Goal: Browse casually

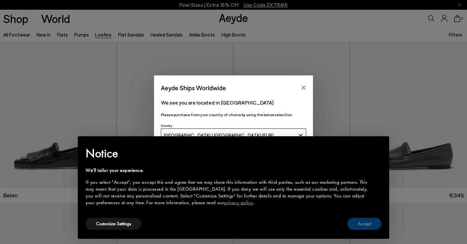
click at [361, 224] on button "Accept" at bounding box center [364, 224] width 34 height 12
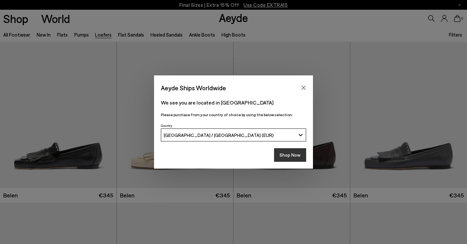
click at [296, 155] on button "Shop Now" at bounding box center [290, 155] width 32 height 14
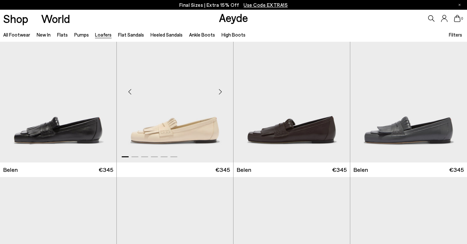
scroll to position [200, 0]
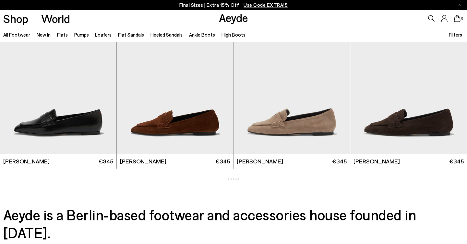
scroll to position [1163, 0]
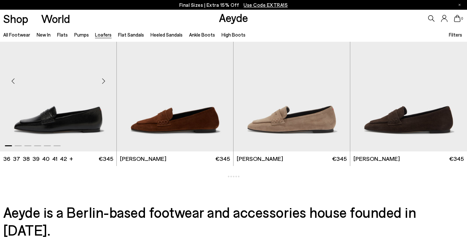
click at [103, 81] on div "Next slide" at bounding box center [103, 81] width 19 height 19
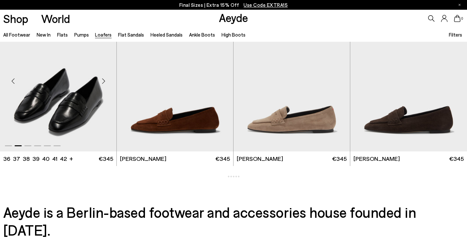
click at [103, 81] on div "Next slide" at bounding box center [103, 81] width 19 height 19
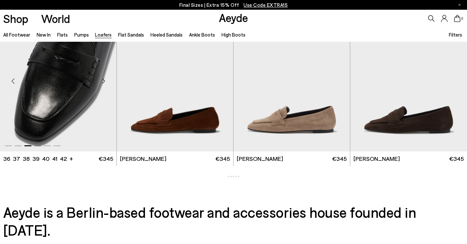
click at [103, 81] on div "Next slide" at bounding box center [103, 81] width 19 height 19
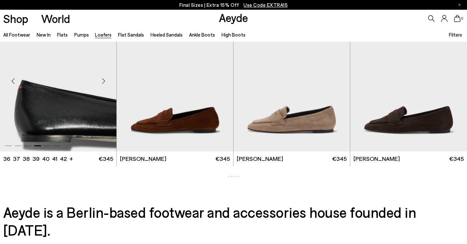
click at [103, 81] on div "Next slide" at bounding box center [103, 81] width 19 height 19
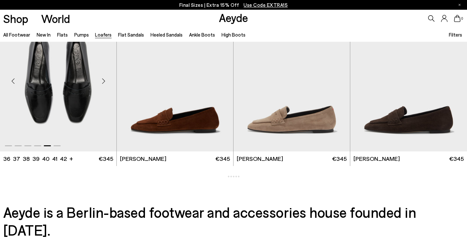
click at [103, 81] on div "Next slide" at bounding box center [103, 81] width 19 height 19
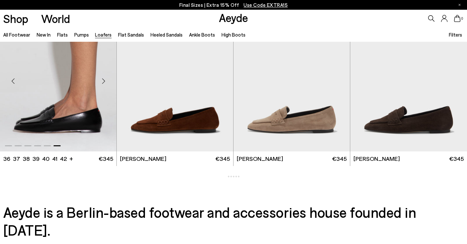
click at [103, 81] on div "Next slide" at bounding box center [103, 81] width 19 height 19
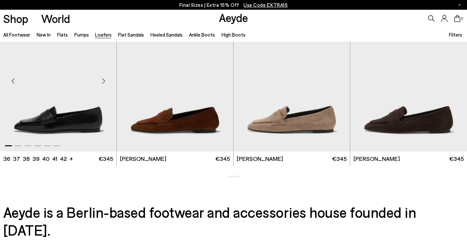
click at [103, 81] on div "Next slide" at bounding box center [103, 81] width 19 height 19
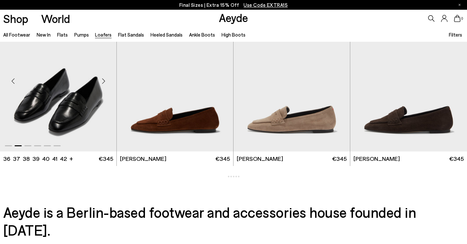
click at [103, 81] on div "Next slide" at bounding box center [103, 81] width 19 height 19
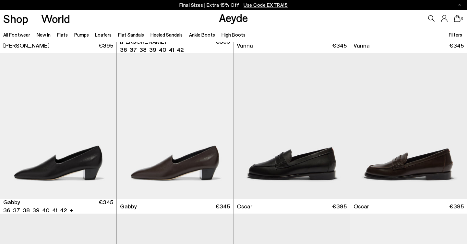
scroll to position [795, 0]
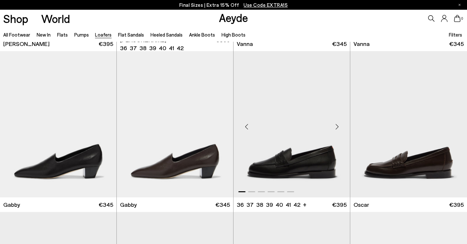
click at [336, 126] on div "Next slide" at bounding box center [336, 126] width 19 height 19
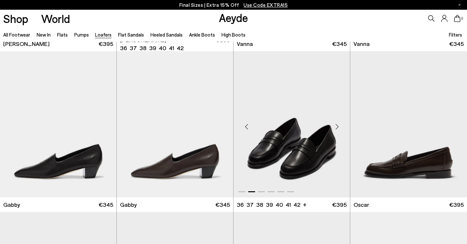
click at [336, 126] on div "Next slide" at bounding box center [336, 126] width 19 height 19
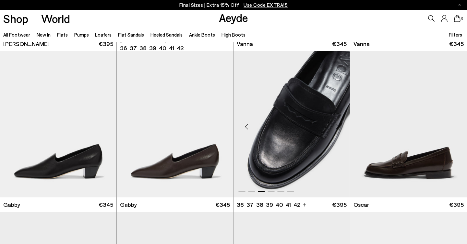
click at [336, 126] on div "Next slide" at bounding box center [336, 126] width 19 height 19
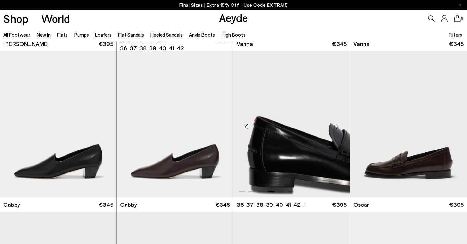
click at [336, 126] on div "Next slide" at bounding box center [336, 126] width 19 height 19
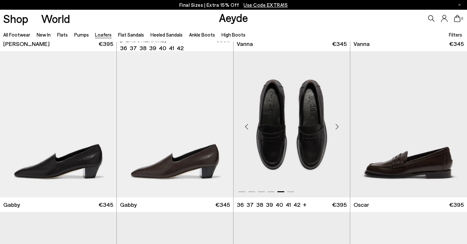
click at [336, 126] on div "Next slide" at bounding box center [336, 126] width 19 height 19
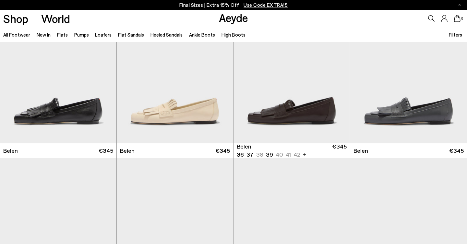
scroll to position [0, 0]
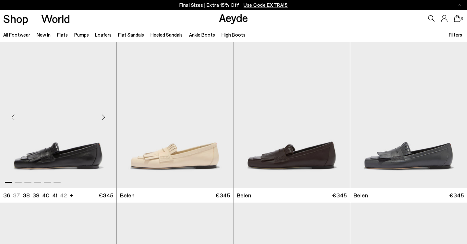
click at [103, 118] on div "Next slide" at bounding box center [103, 117] width 19 height 19
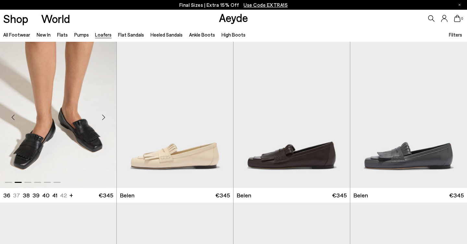
click at [103, 118] on div "Next slide" at bounding box center [103, 117] width 19 height 19
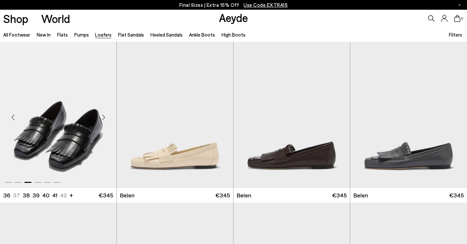
click at [103, 118] on div "Next slide" at bounding box center [103, 117] width 19 height 19
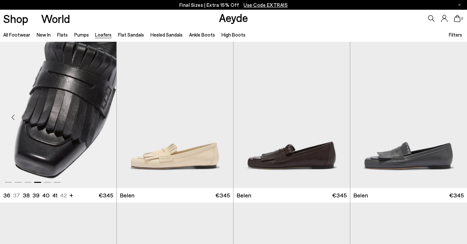
click at [103, 118] on div "Next slide" at bounding box center [103, 117] width 19 height 19
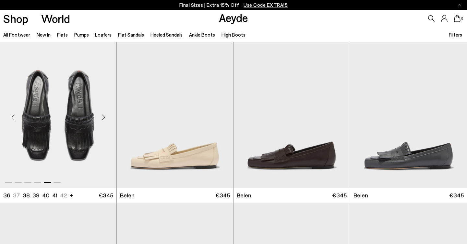
click at [103, 118] on div "Next slide" at bounding box center [103, 117] width 19 height 19
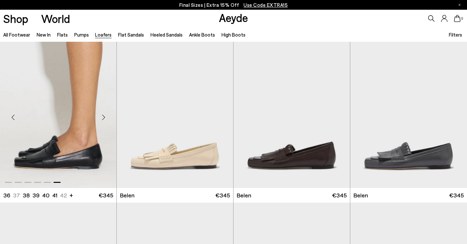
click at [103, 118] on div "Next slide" at bounding box center [103, 117] width 19 height 19
